Goal: Check status: Verify the current state of an ongoing process or item

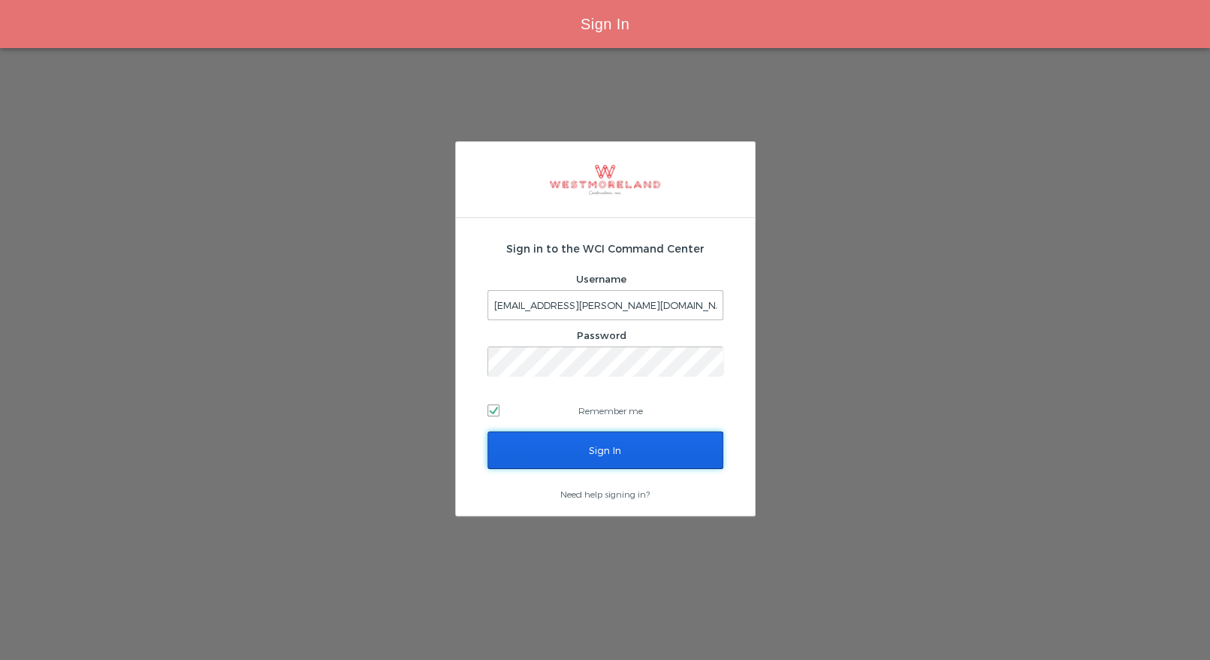
click at [614, 443] on input "Sign In" at bounding box center [606, 450] width 236 height 38
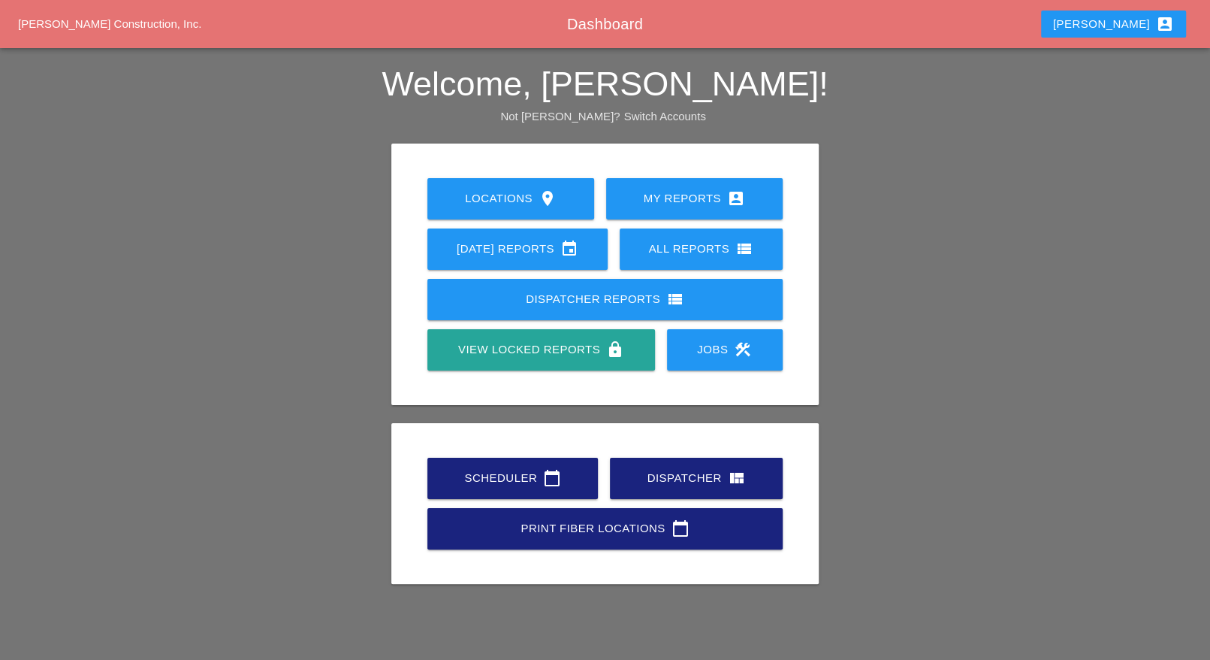
drag, startPoint x: 533, startPoint y: 472, endPoint x: 524, endPoint y: 468, distance: 9.8
click at [533, 472] on div "Scheduler calendar_today" at bounding box center [513, 478] width 122 height 18
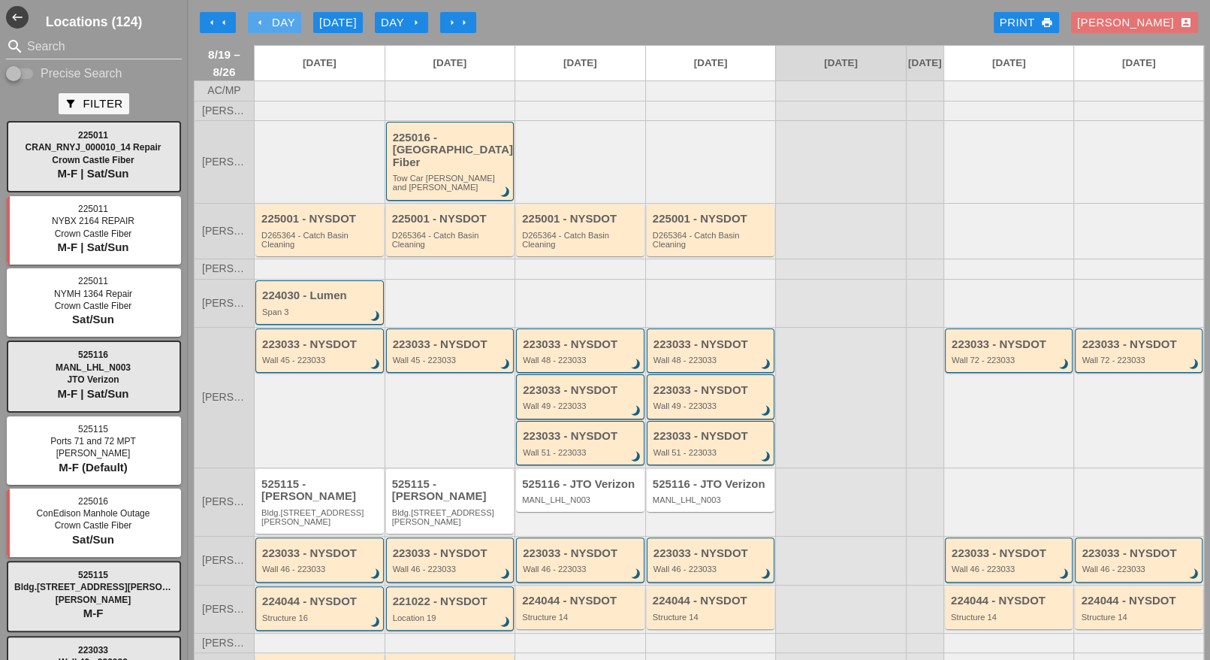
click at [270, 16] on div "arrow_left Day" at bounding box center [274, 22] width 41 height 17
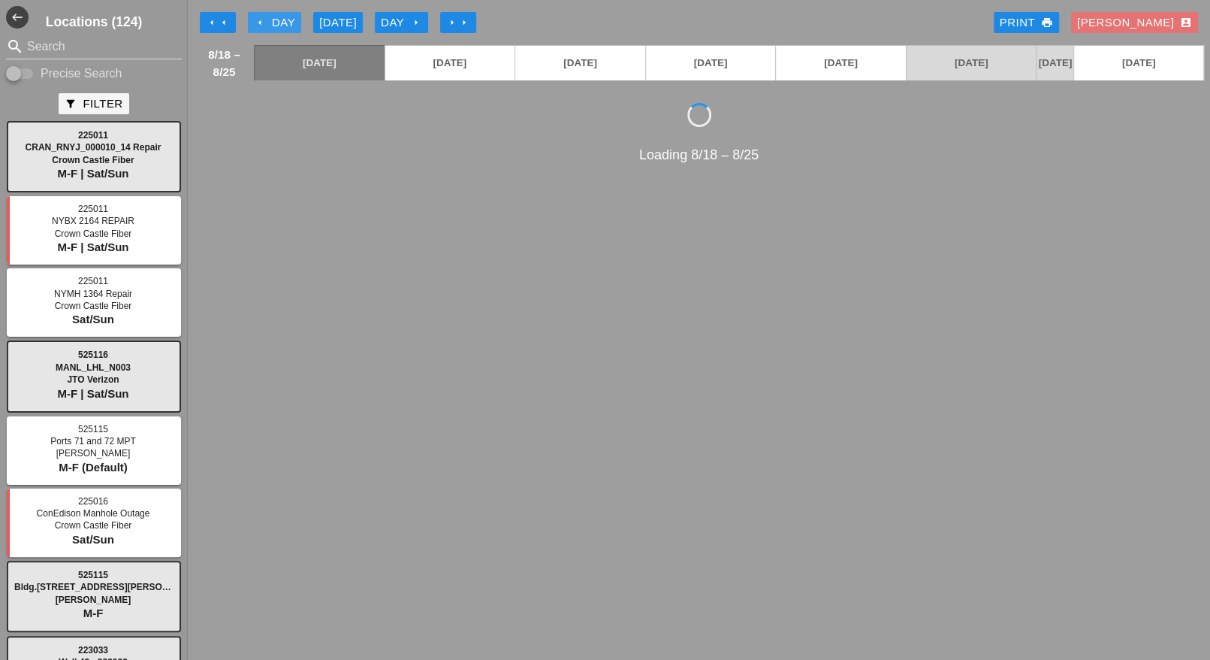
click at [270, 16] on div "arrow_left Day" at bounding box center [274, 22] width 41 height 17
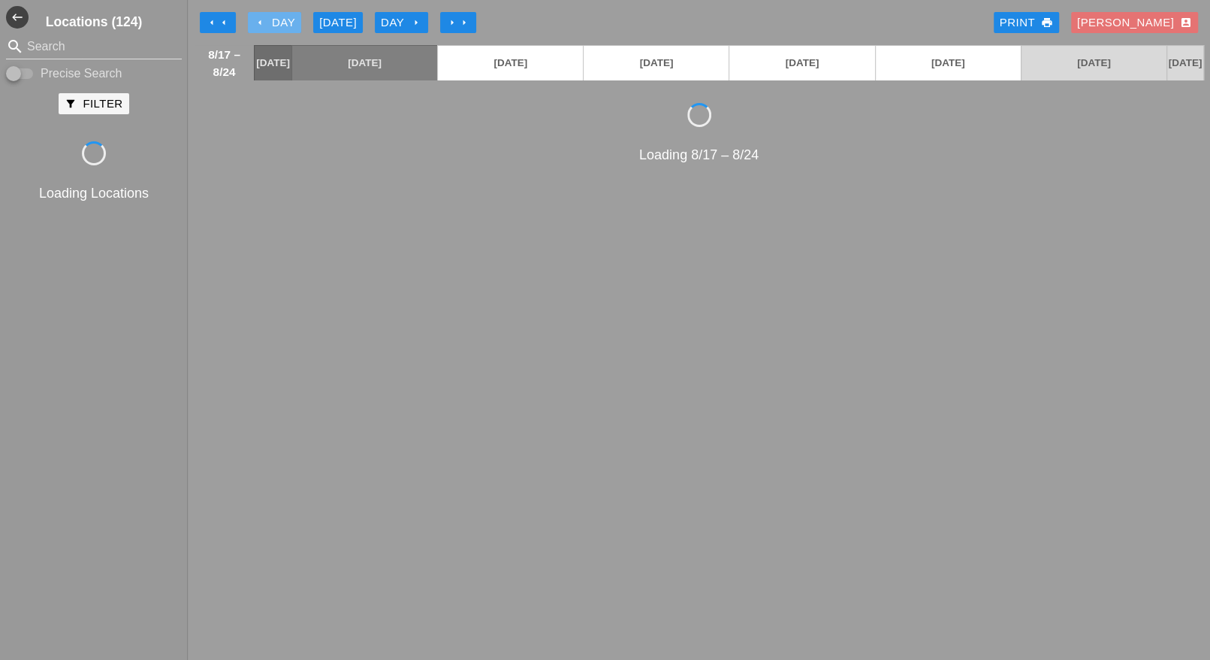
click at [270, 16] on div "arrow_left Day" at bounding box center [274, 22] width 41 height 17
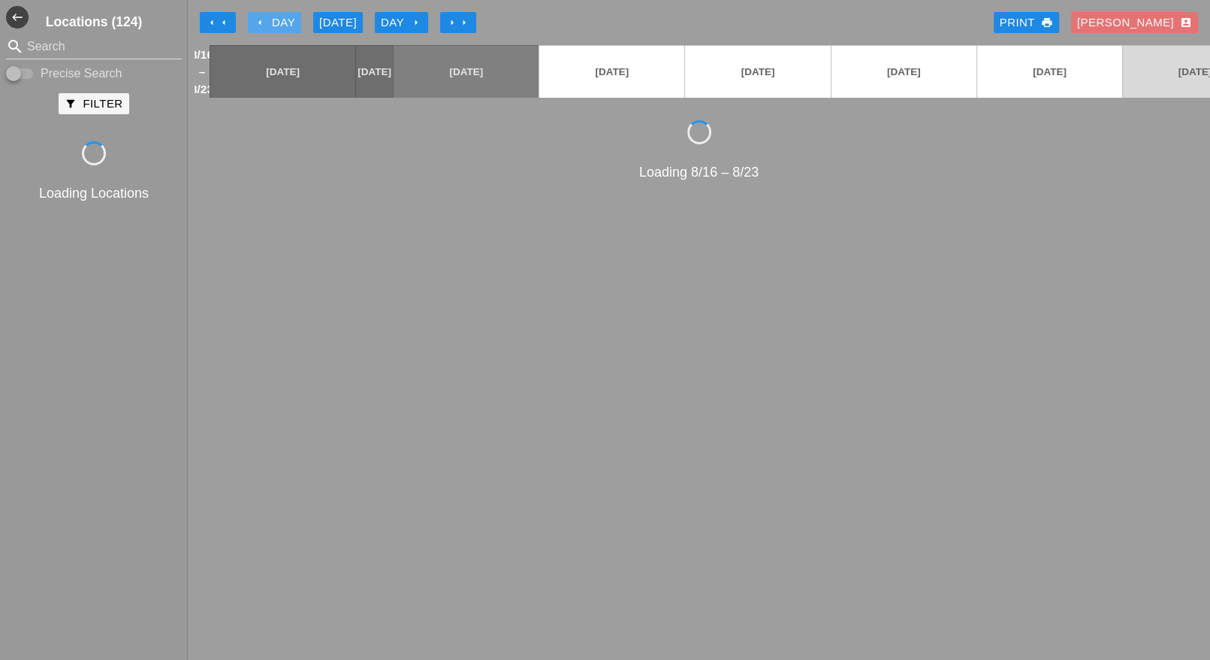
click at [272, 16] on div "arrow_left Day" at bounding box center [274, 22] width 41 height 17
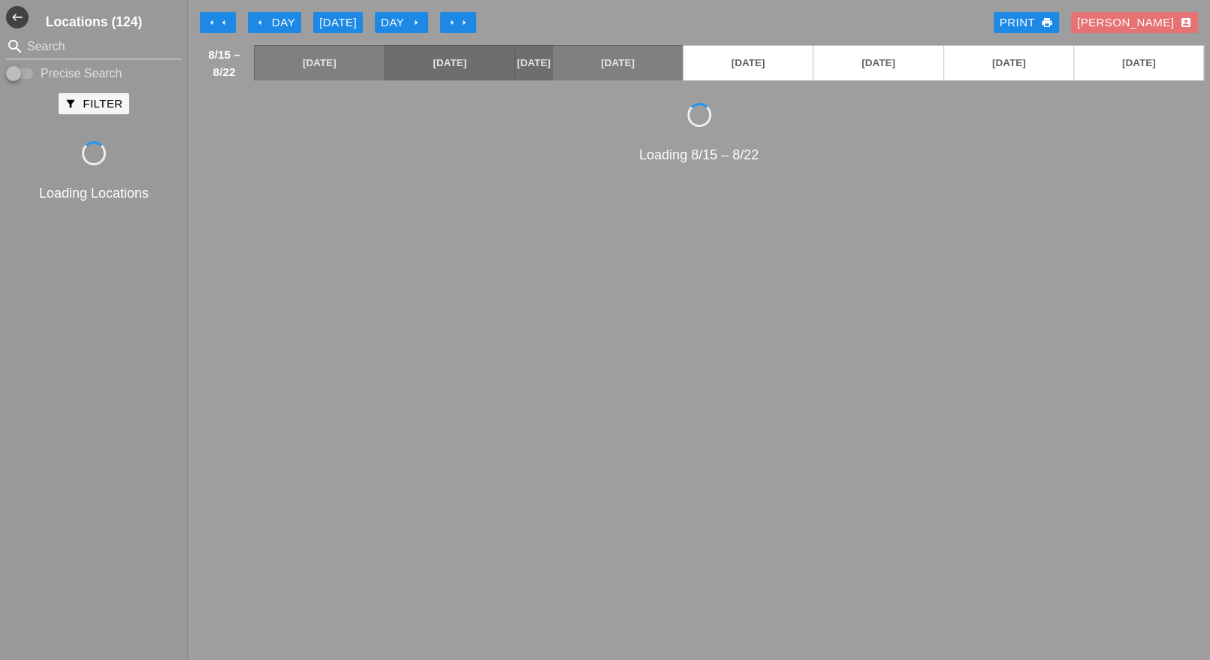
click at [279, 17] on div "arrow_left Day" at bounding box center [274, 22] width 41 height 17
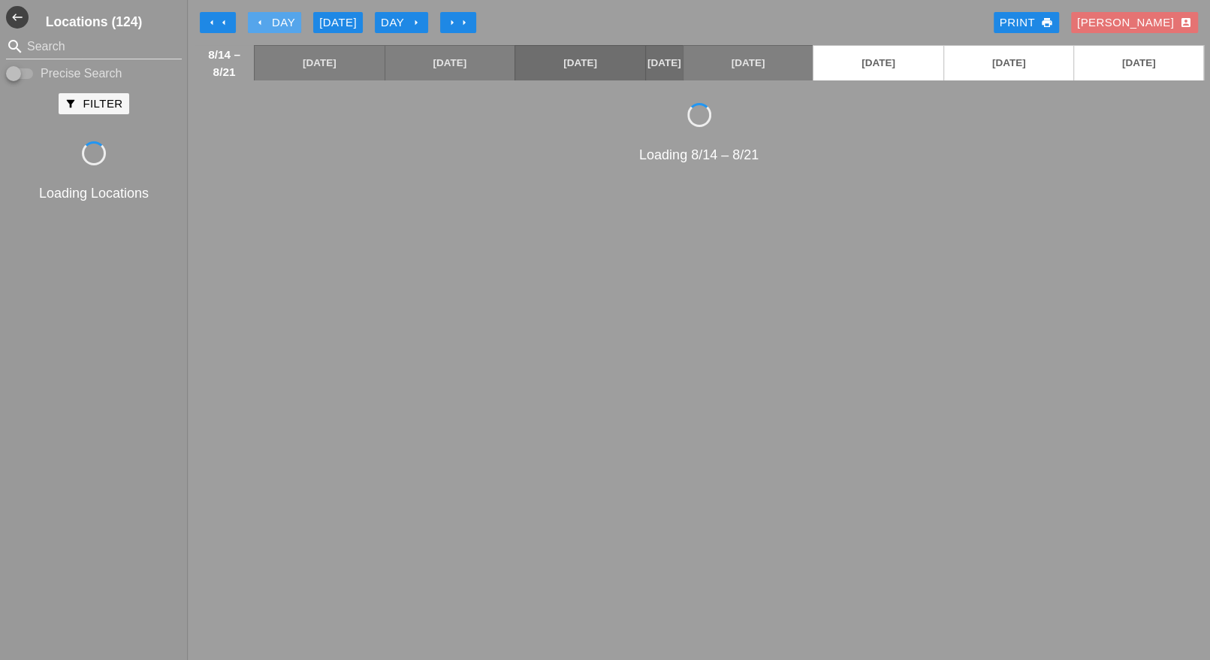
click at [280, 17] on div "arrow_left Day" at bounding box center [274, 22] width 41 height 17
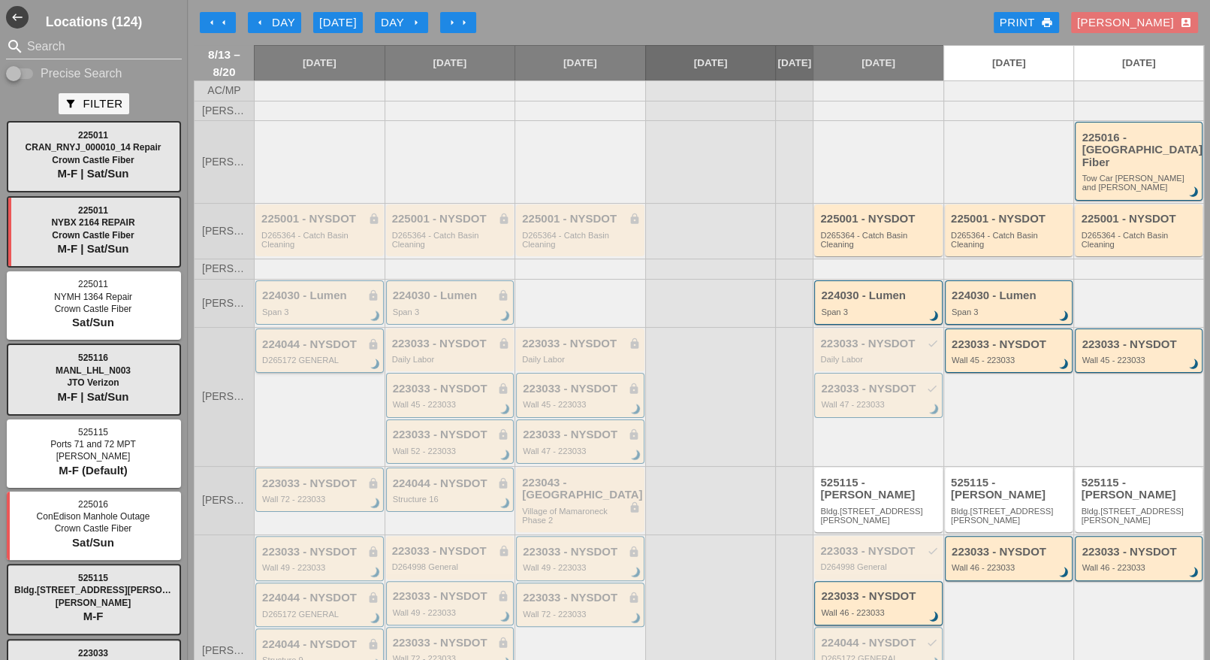
click at [318, 338] on div "224044 - NYSDOT lock" at bounding box center [320, 344] width 117 height 13
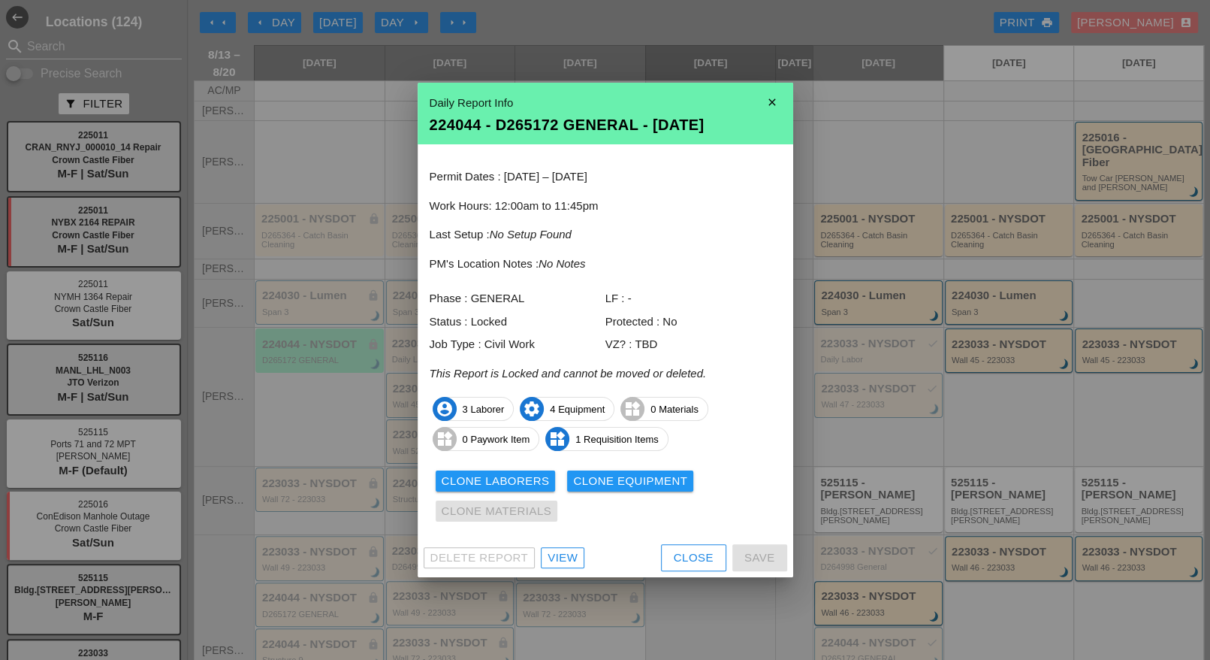
click at [693, 562] on div "Close" at bounding box center [694, 557] width 40 height 17
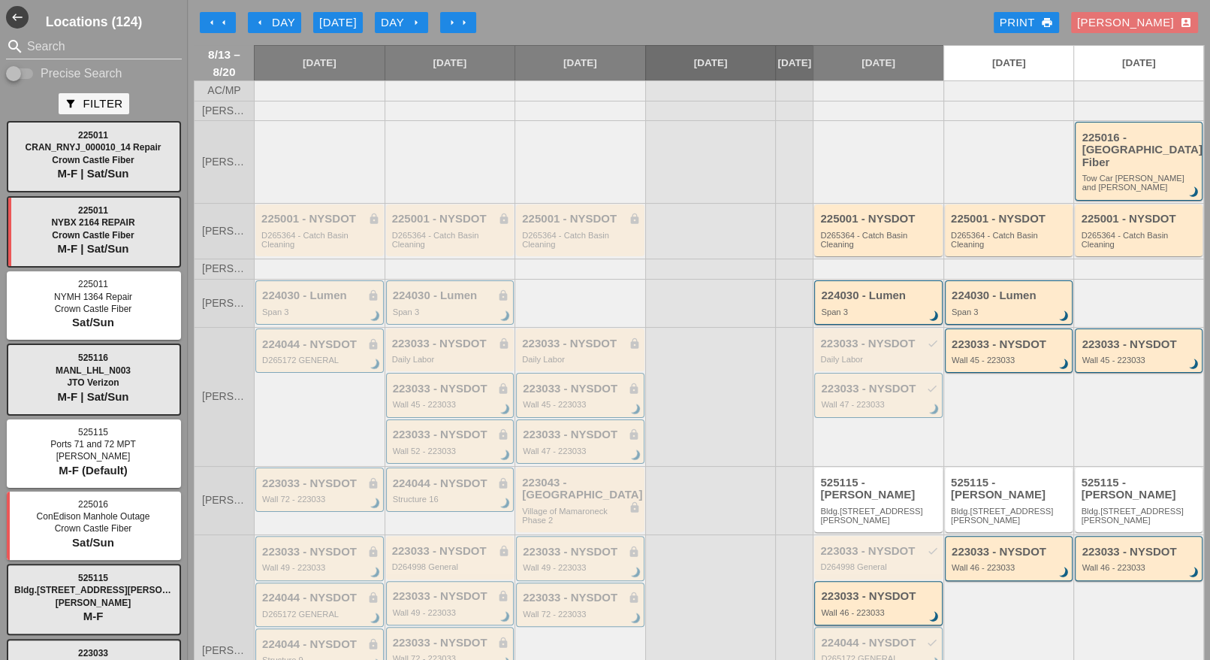
click at [404, 20] on div "Day arrow_right" at bounding box center [401, 22] width 41 height 17
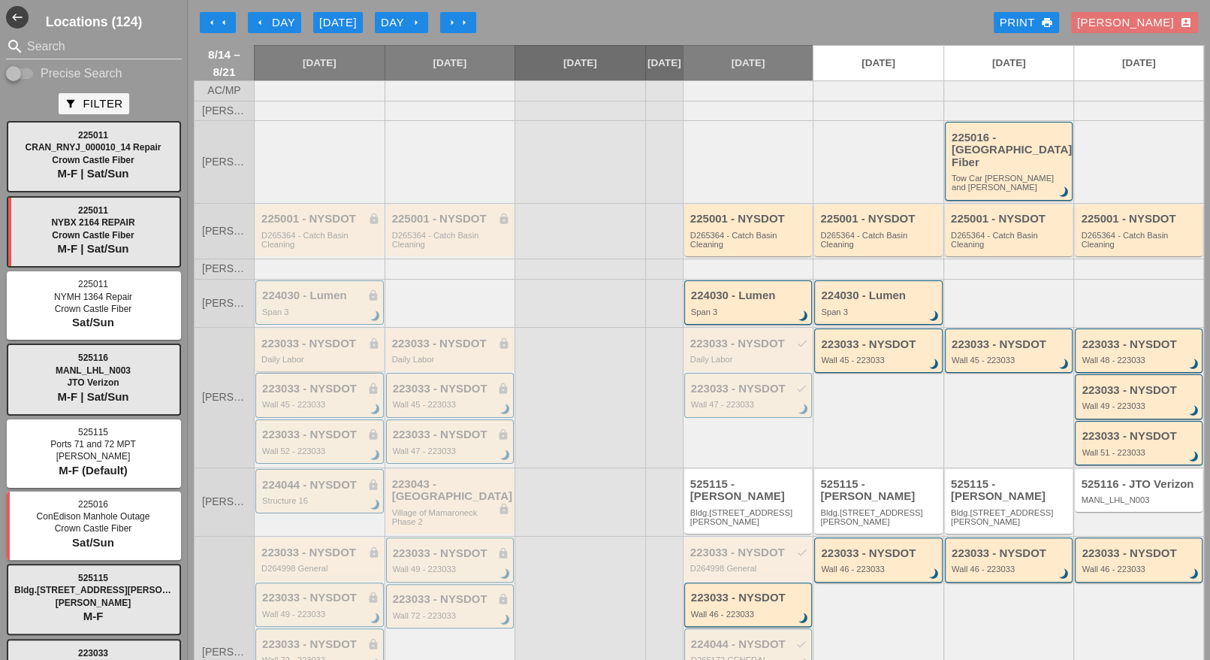
click at [311, 339] on div "223033 - NYSDOT lock Daily Labor" at bounding box center [320, 350] width 119 height 27
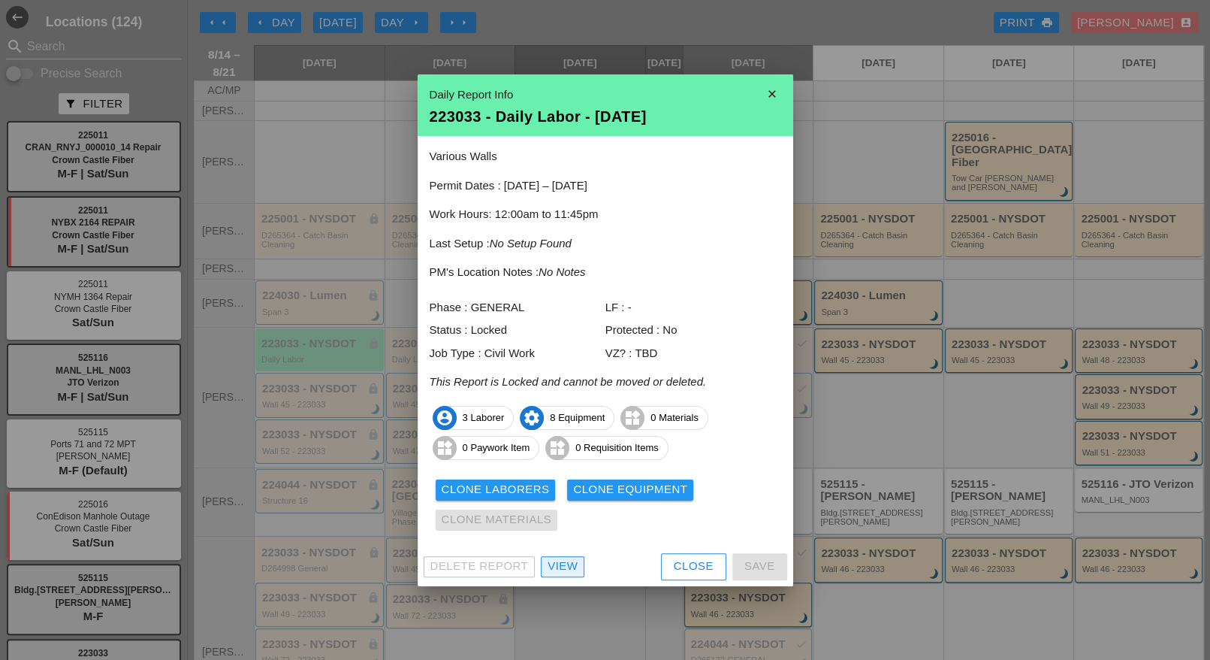
drag, startPoint x: 563, startPoint y: 568, endPoint x: 463, endPoint y: 491, distance: 127.0
click at [563, 568] on div "View" at bounding box center [563, 565] width 30 height 17
